Goal: Task Accomplishment & Management: Complete application form

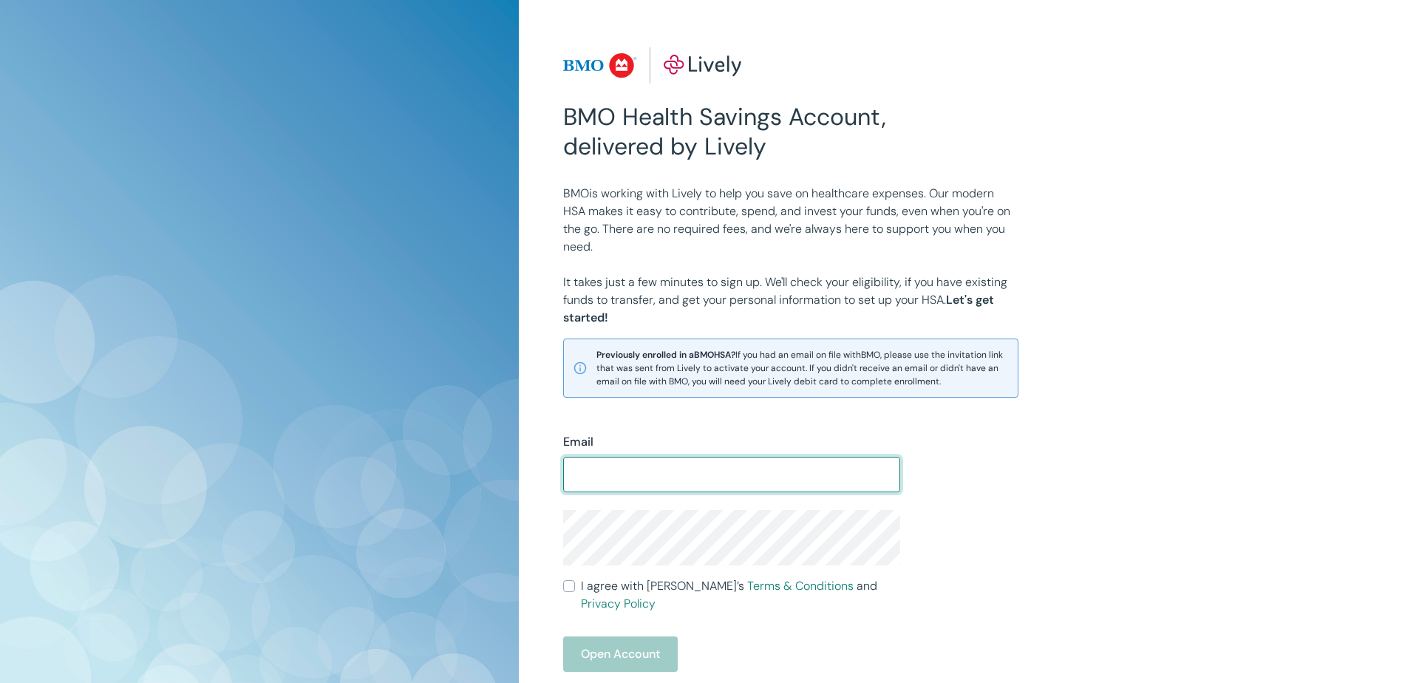
click at [657, 467] on input "Email" at bounding box center [731, 475] width 337 height 30
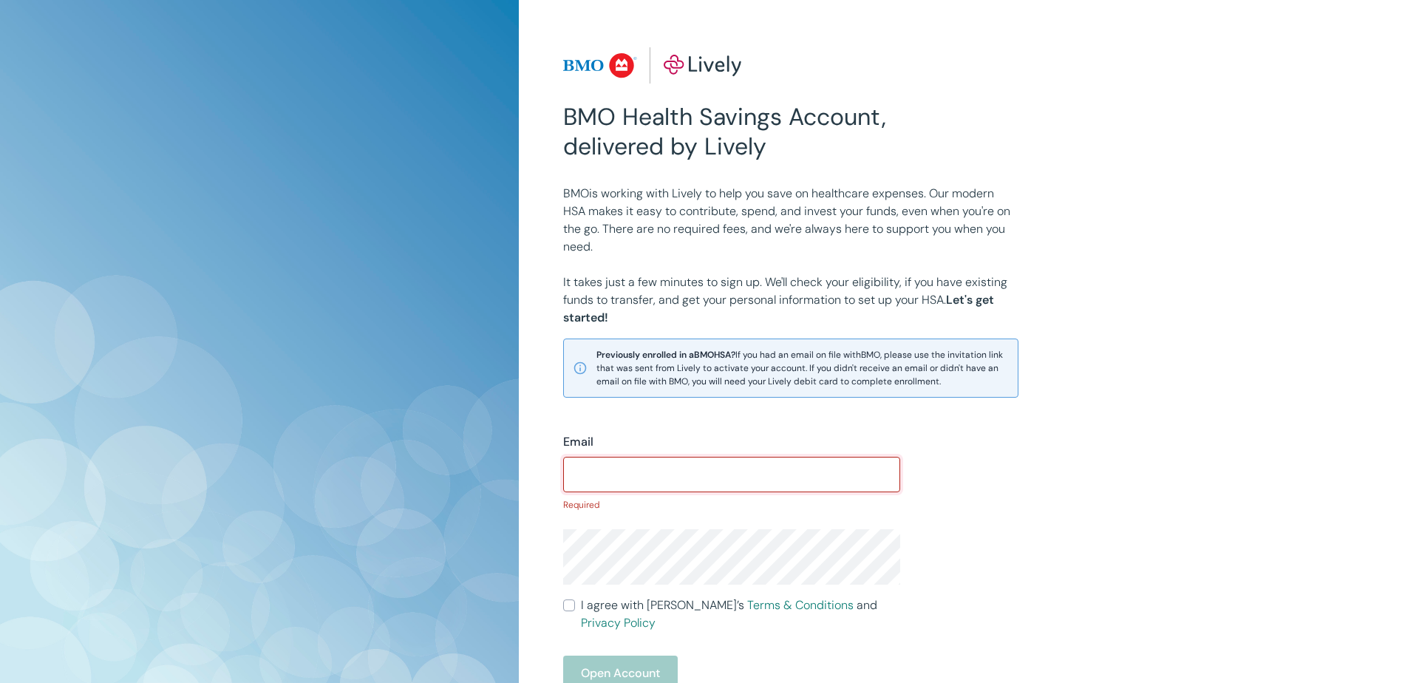
click at [610, 466] on input "Email" at bounding box center [731, 475] width 337 height 30
paste input "TIJESUNIMIISRAEL"
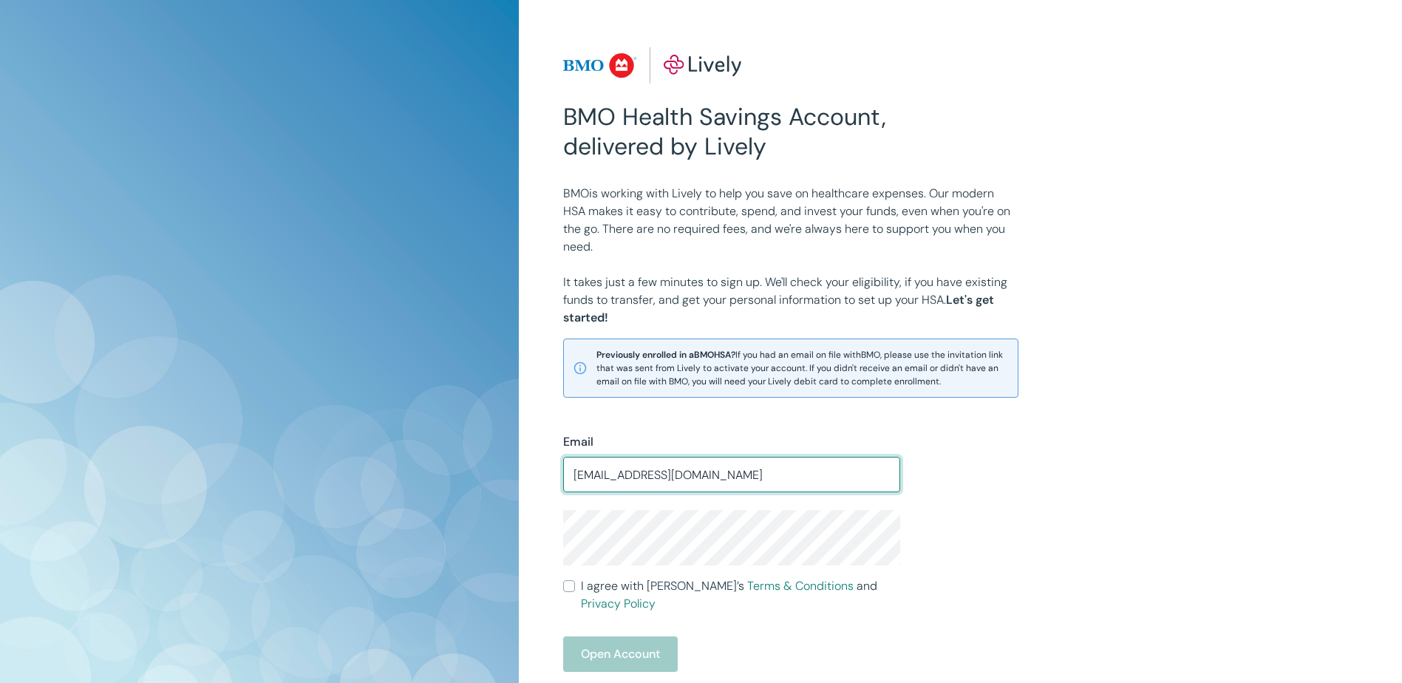
type input "[EMAIL_ADDRESS][DOMAIN_NAME]"
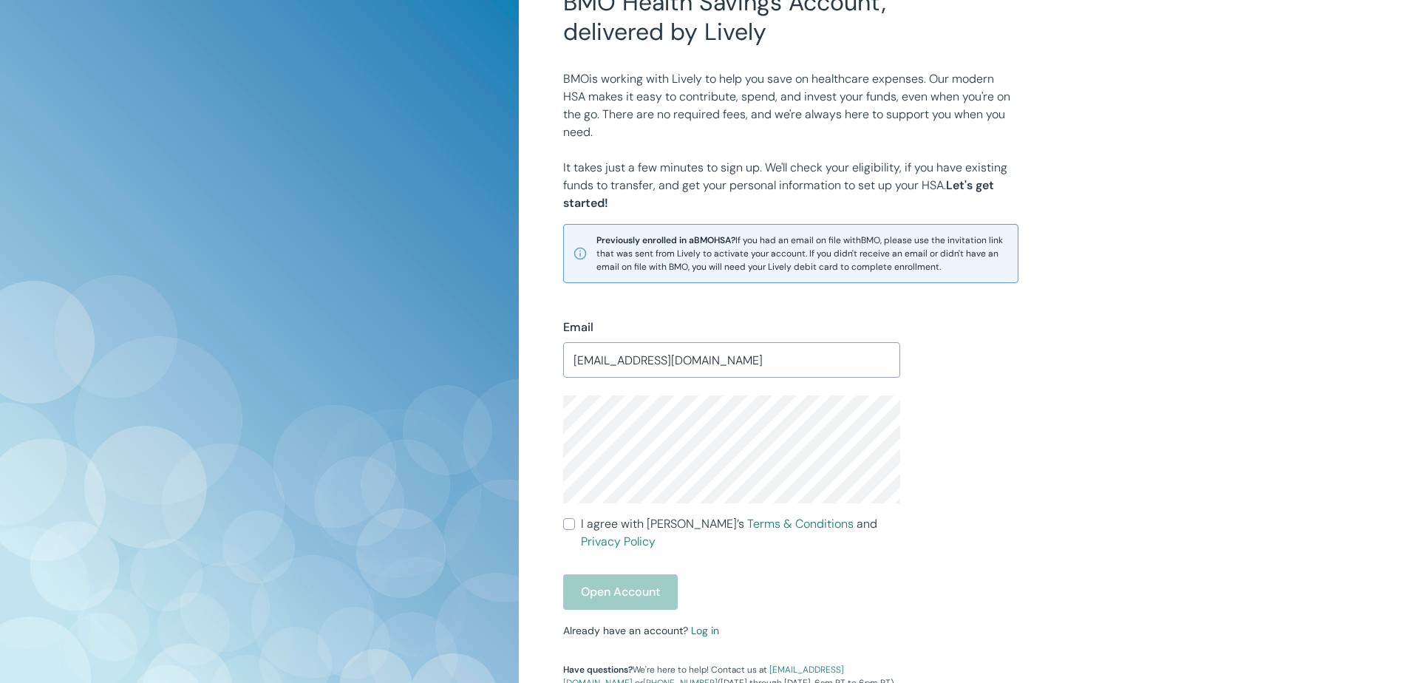
scroll to position [148, 0]
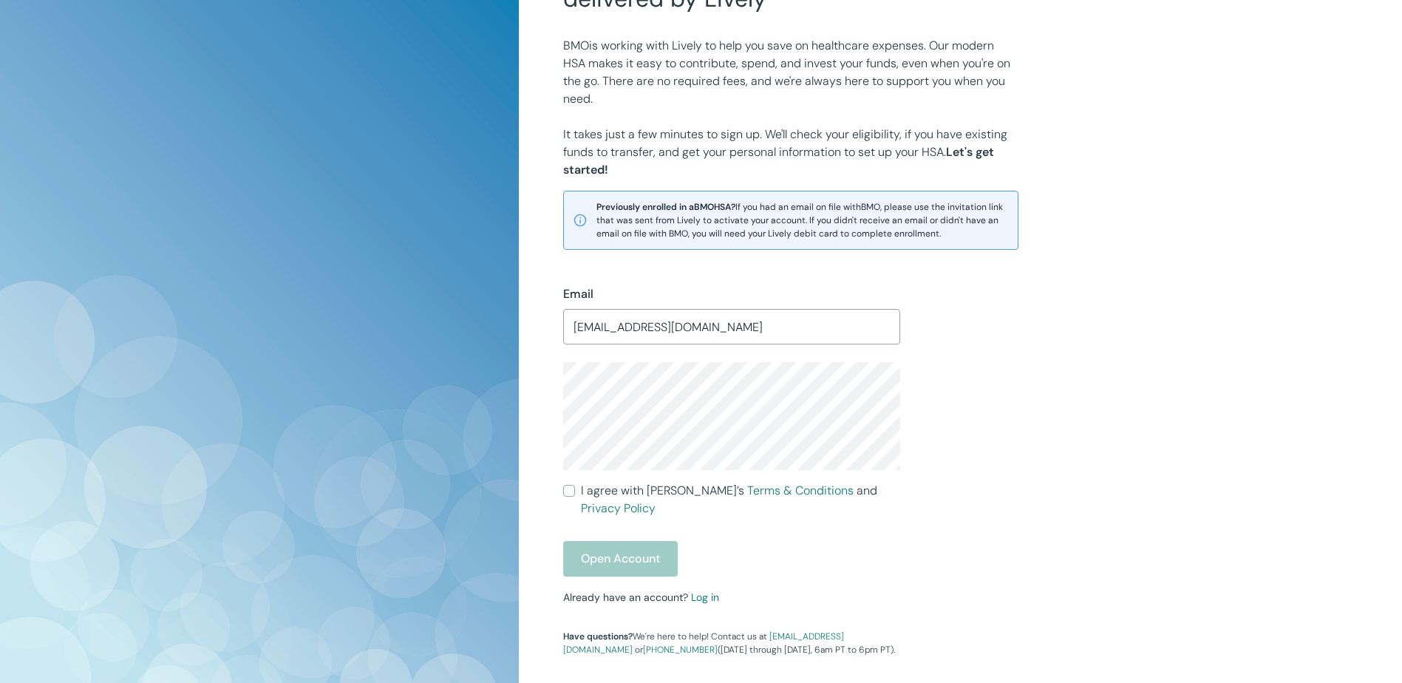
click at [569, 491] on input "I agree with Lively’s Terms & Conditions and Privacy Policy" at bounding box center [569, 491] width 12 height 12
checkbox input "true"
click at [600, 548] on button "Open Account" at bounding box center [620, 558] width 115 height 35
